Goal: Download file/media

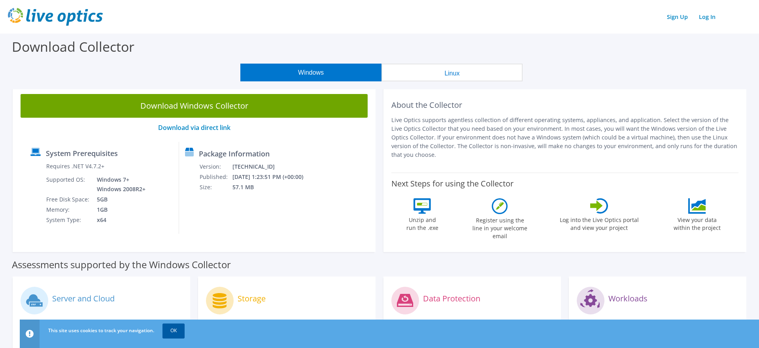
click at [173, 332] on link "OK" at bounding box center [174, 331] width 22 height 14
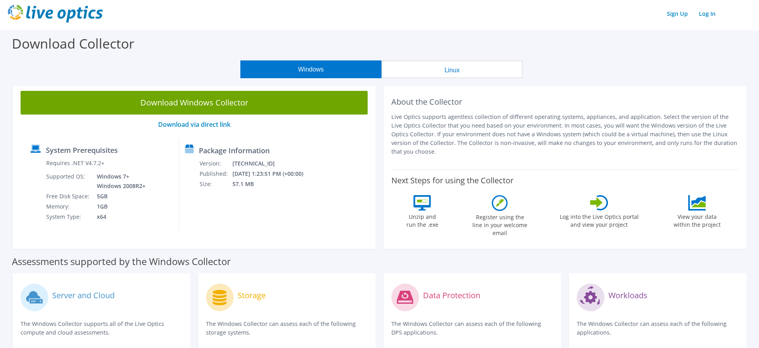
scroll to position [5, 0]
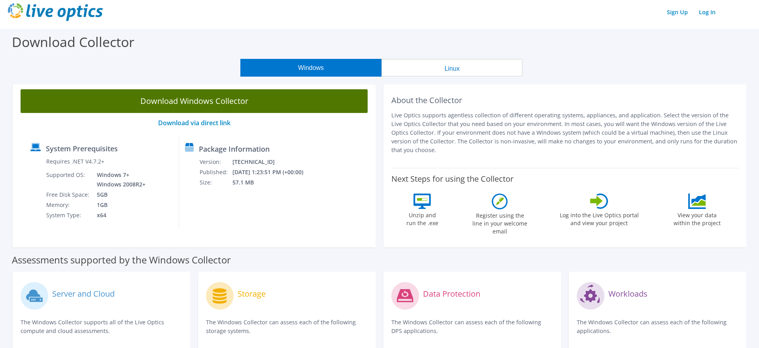
click at [193, 100] on link "Download Windows Collector" at bounding box center [194, 101] width 347 height 24
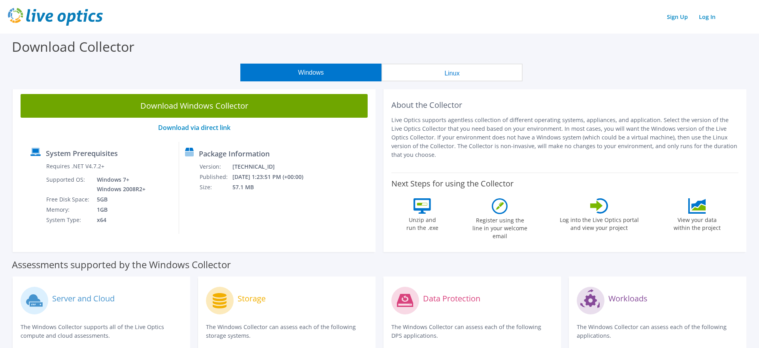
click at [222, 37] on div "Download Collector" at bounding box center [379, 49] width 751 height 30
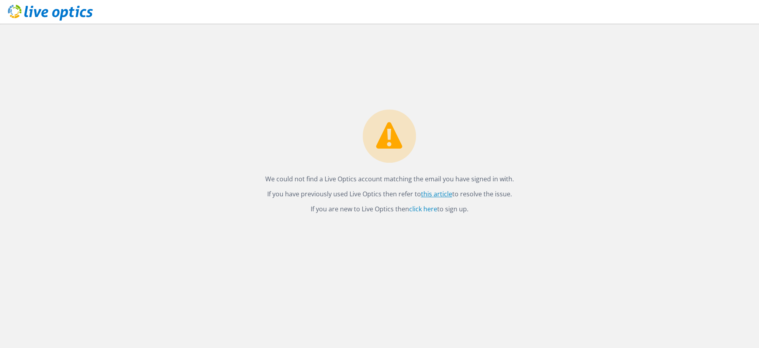
click at [431, 196] on link "this article" at bounding box center [436, 194] width 31 height 9
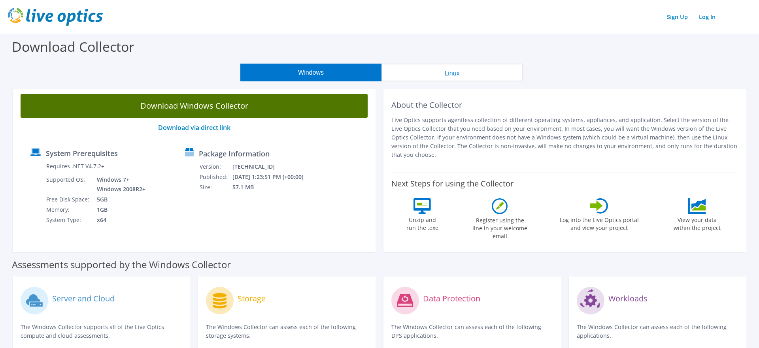
click at [192, 104] on link "Download Windows Collector" at bounding box center [194, 106] width 347 height 24
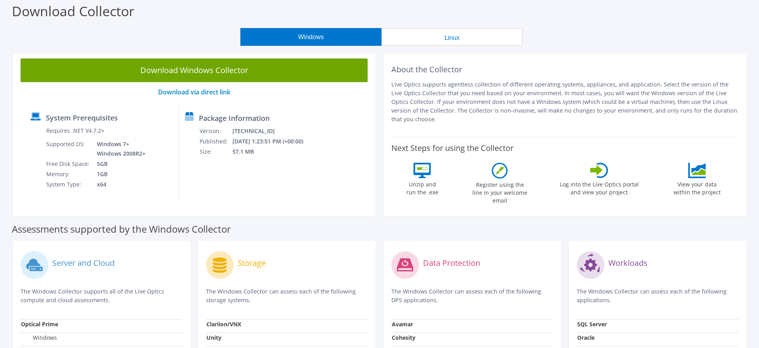
scroll to position [36, 0]
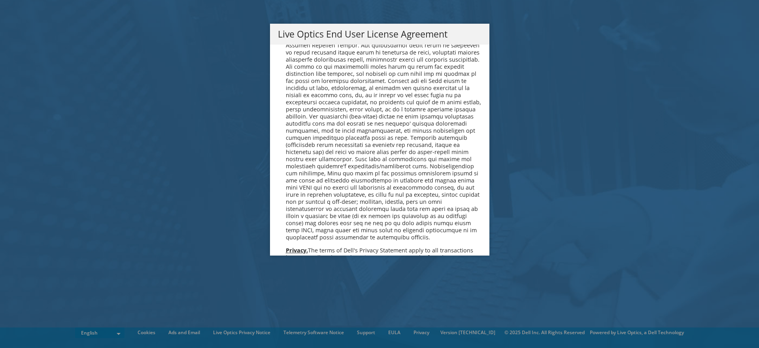
scroll to position [2898, 0]
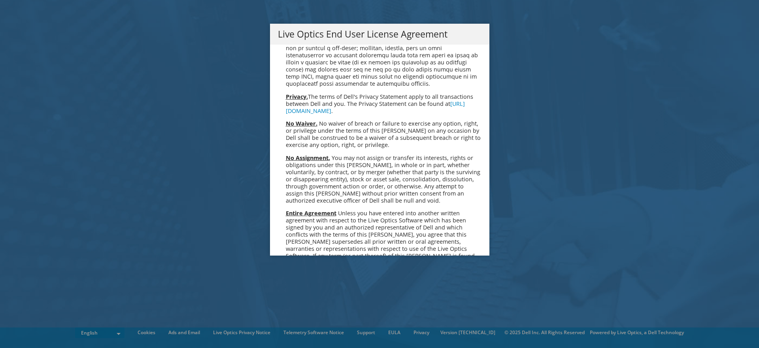
click at [293, 244] on div "Please read the following License Agreement. You must accept the terms of this …" at bounding box center [379, 150] width 219 height 211
click at [293, 330] on link "Accept" at bounding box center [298, 339] width 40 height 19
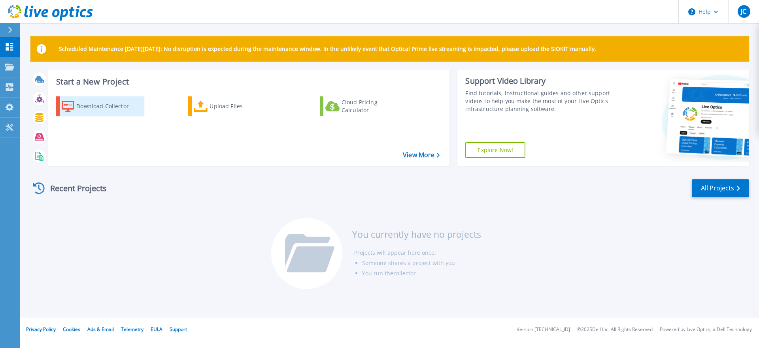
click at [96, 106] on div "Download Collector" at bounding box center [107, 106] width 63 height 16
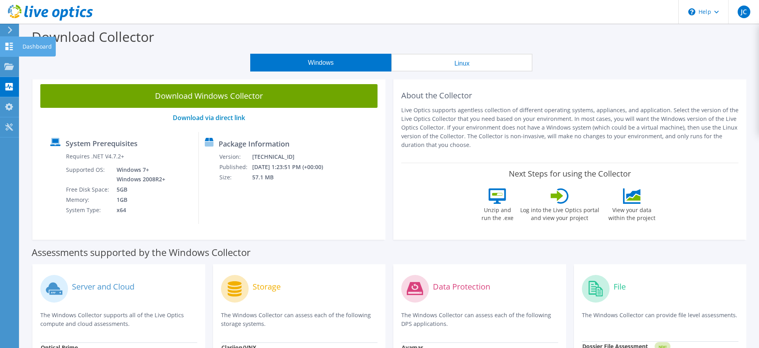
click at [6, 44] on use at bounding box center [10, 47] width 8 height 8
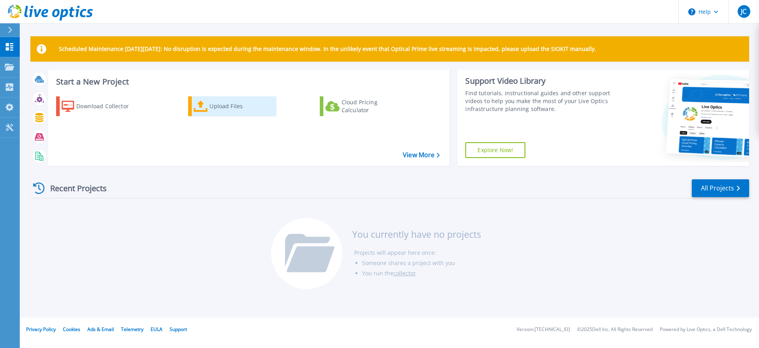
click at [225, 104] on div "Upload Files" at bounding box center [241, 106] width 63 height 16
